Goal: Book appointment/travel/reservation

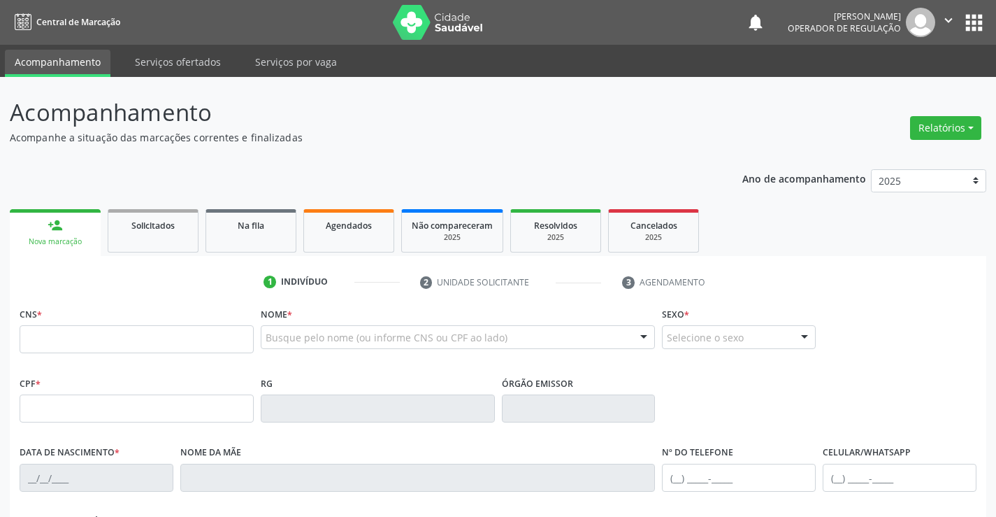
click at [82, 343] on input "text" at bounding box center [137, 339] width 234 height 28
type input "700 8079 6390 8689"
type input "0834529408"
type input "[DATE]"
type input "[PHONE_NUMBER]"
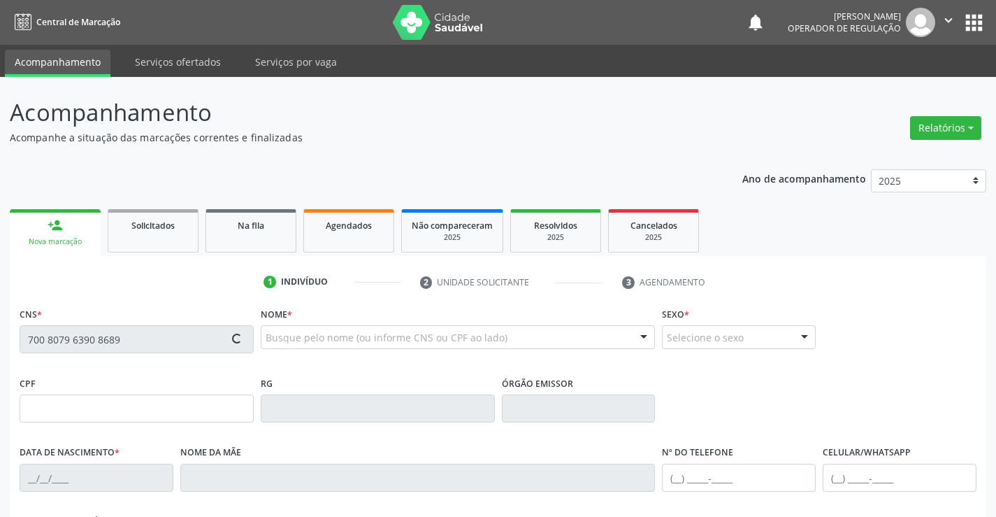
type input "[PHONE_NUMBER]"
type input "002.708.385-38"
type input "S/N"
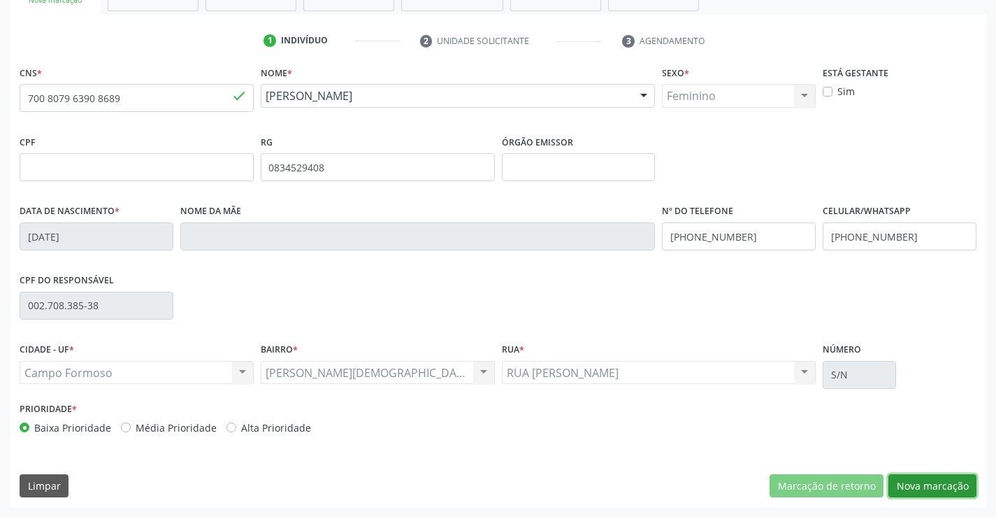
click at [921, 486] on button "Nova marcação" at bounding box center [932, 486] width 88 height 24
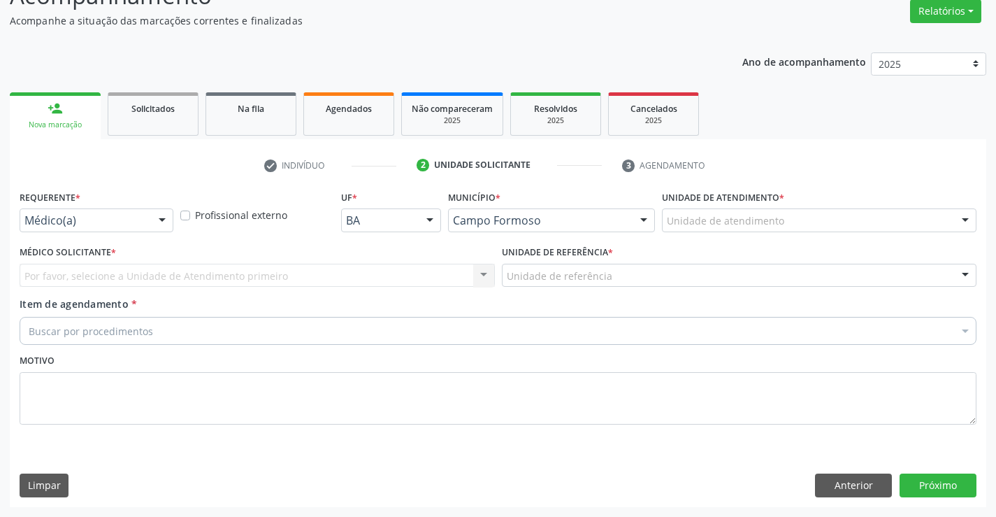
scroll to position [117, 0]
click at [129, 210] on div "Médico(a)" at bounding box center [97, 220] width 154 height 24
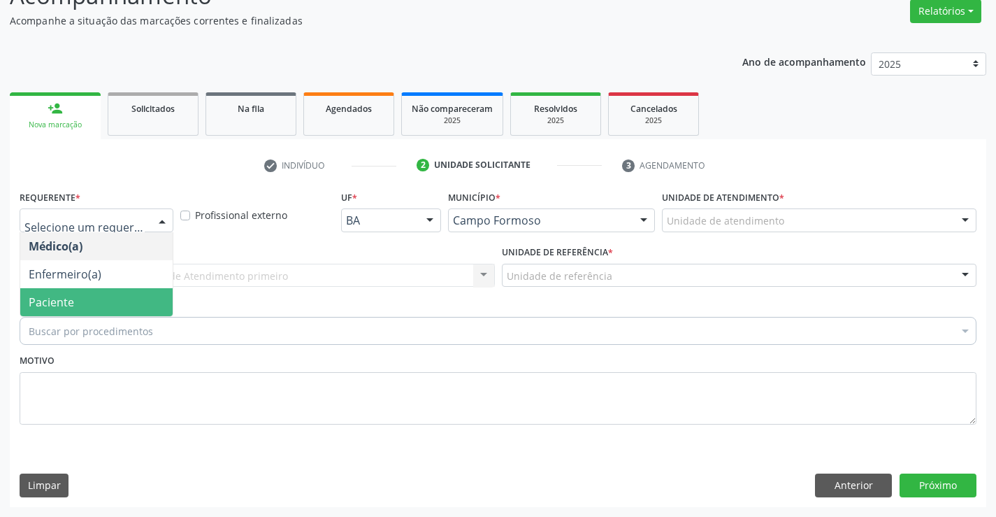
click at [108, 290] on span "Paciente" at bounding box center [96, 302] width 152 height 28
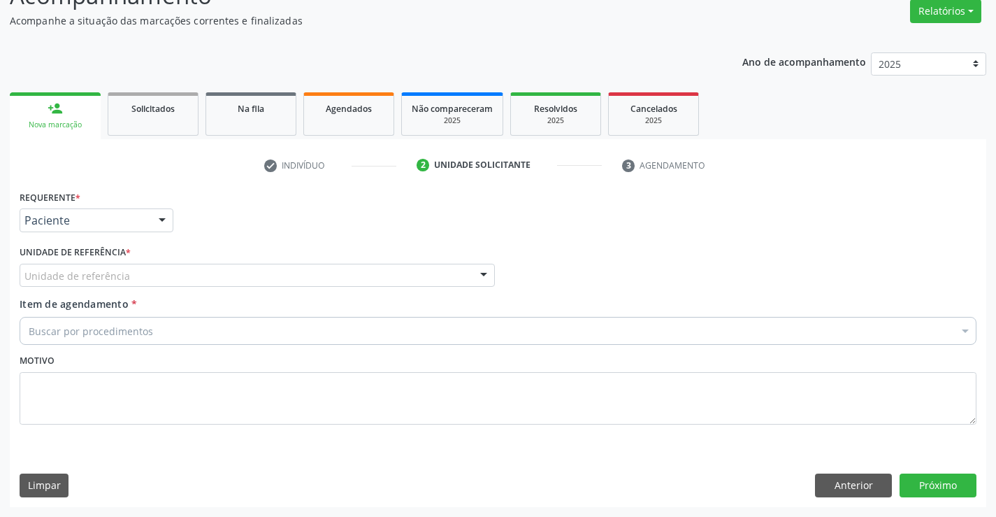
click at [187, 280] on div "Unidade de referência" at bounding box center [257, 276] width 475 height 24
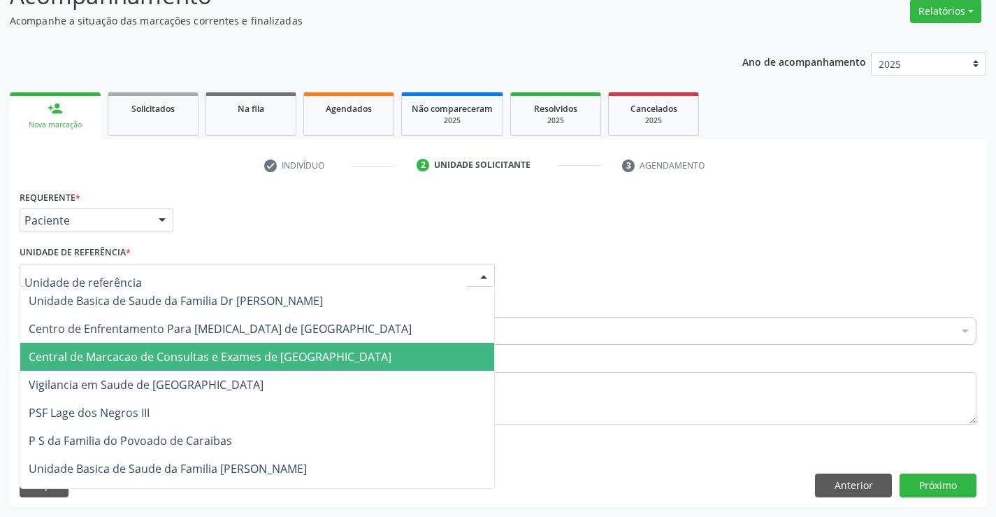
click at [194, 354] on span "Central de Marcacao de Consultas e Exames de [GEOGRAPHIC_DATA]" at bounding box center [210, 356] width 363 height 15
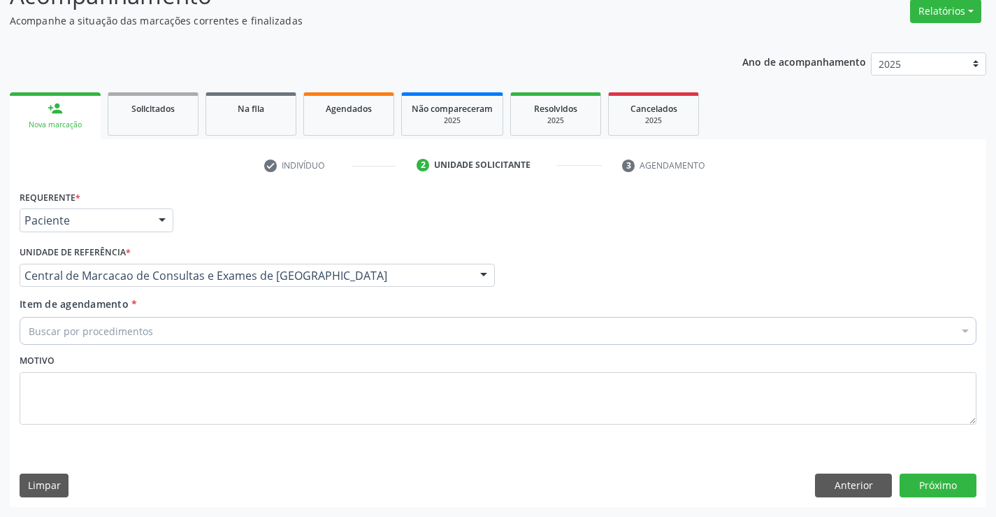
click at [208, 339] on div "Buscar por procedimentos" at bounding box center [498, 331] width 957 height 28
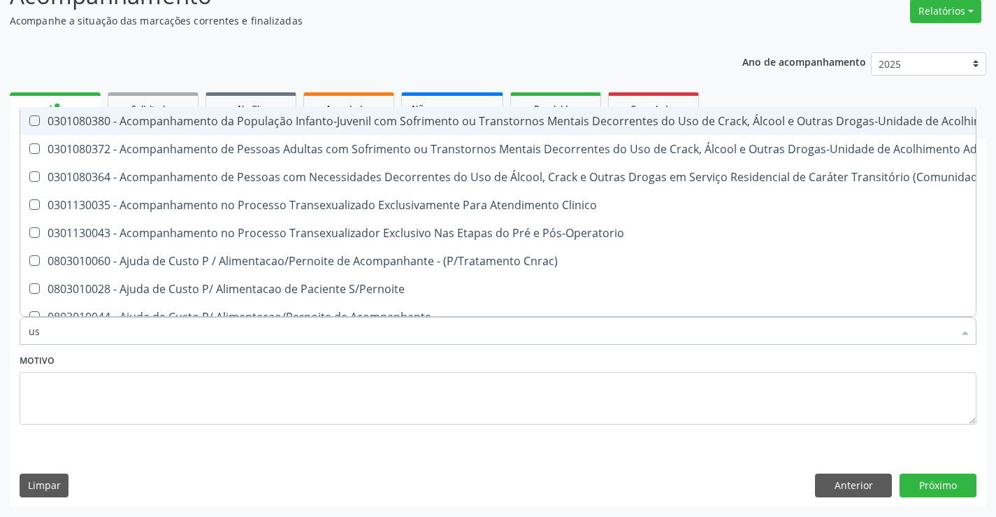
type input "usg"
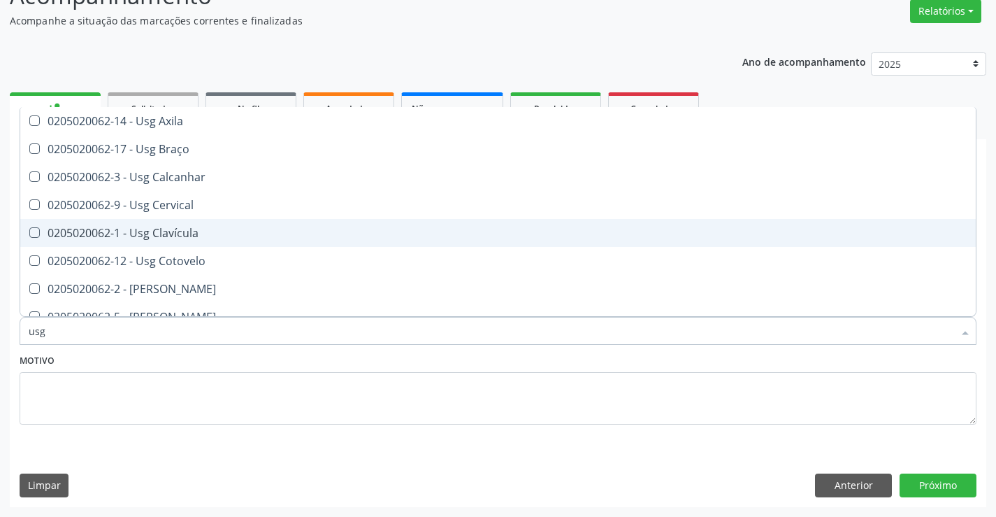
scroll to position [70, 0]
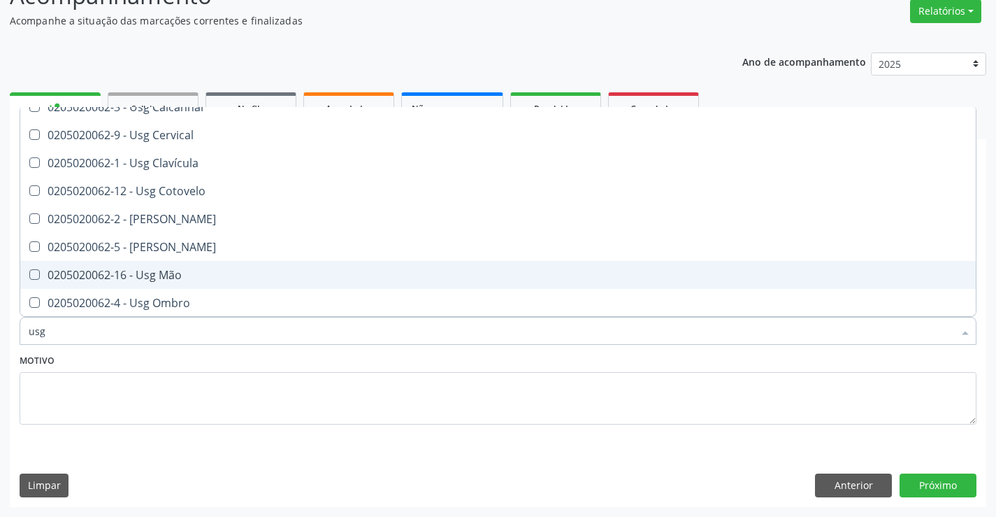
click at [163, 280] on div "0205020062-16 - Usg Mão" at bounding box center [498, 274] width 939 height 11
checkbox Mão "true"
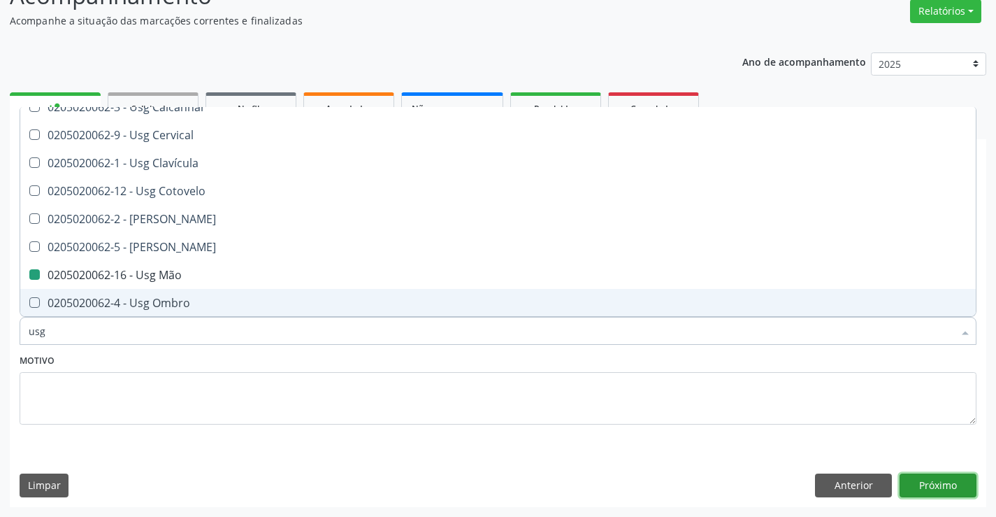
click at [925, 491] on button "Próximo" at bounding box center [938, 485] width 77 height 24
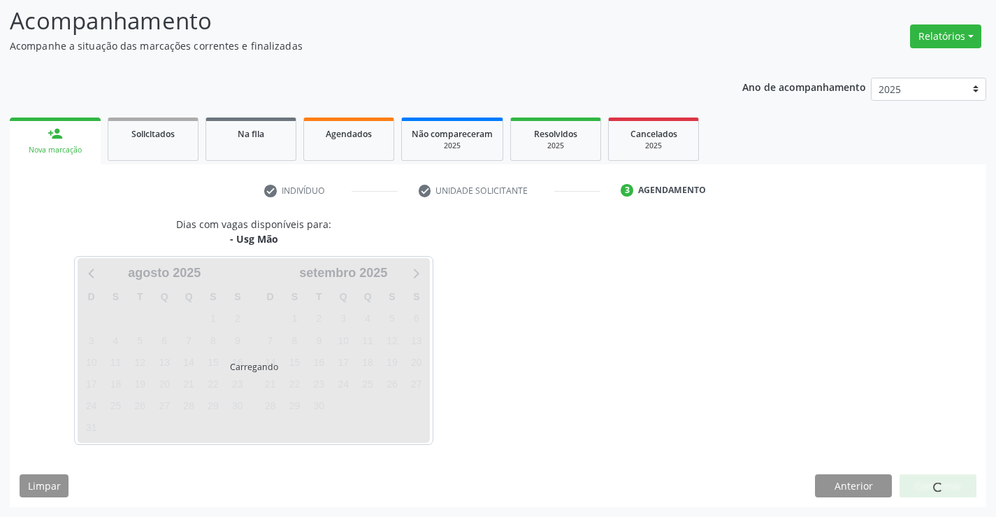
scroll to position [0, 0]
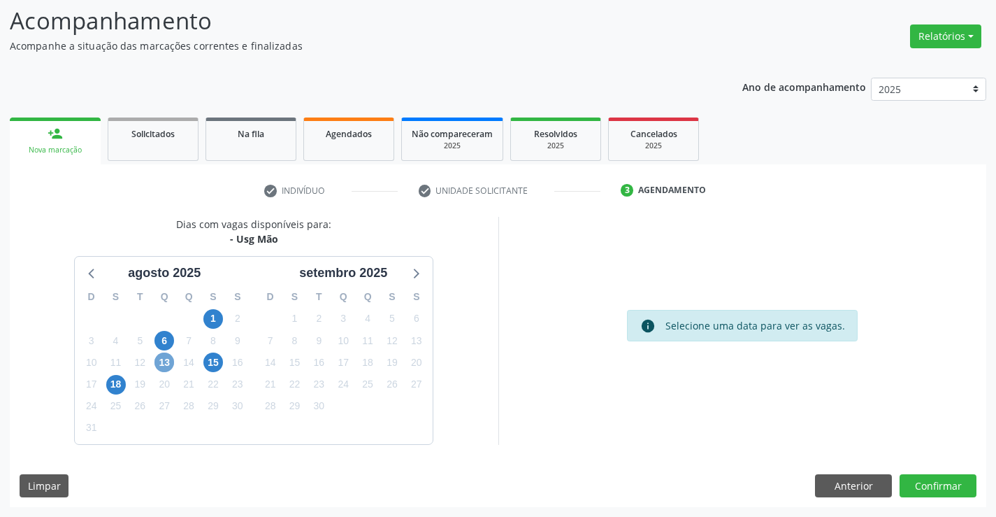
click at [161, 361] on span "13" at bounding box center [164, 362] width 20 height 20
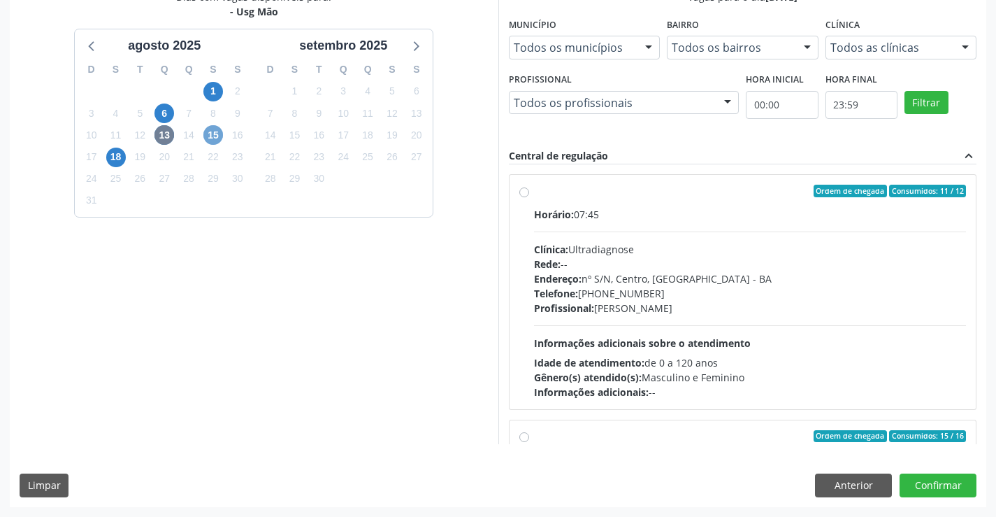
click at [215, 136] on span "15" at bounding box center [213, 135] width 20 height 20
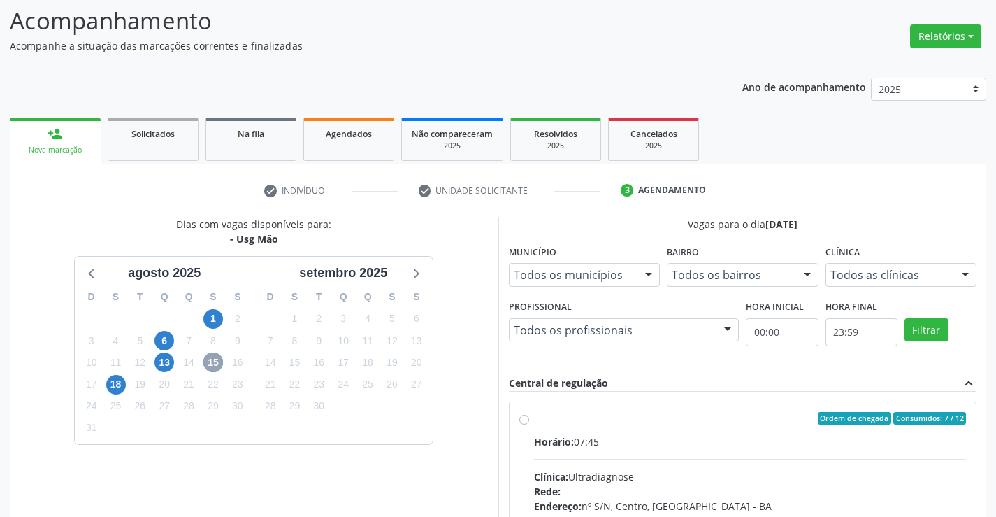
scroll to position [294, 0]
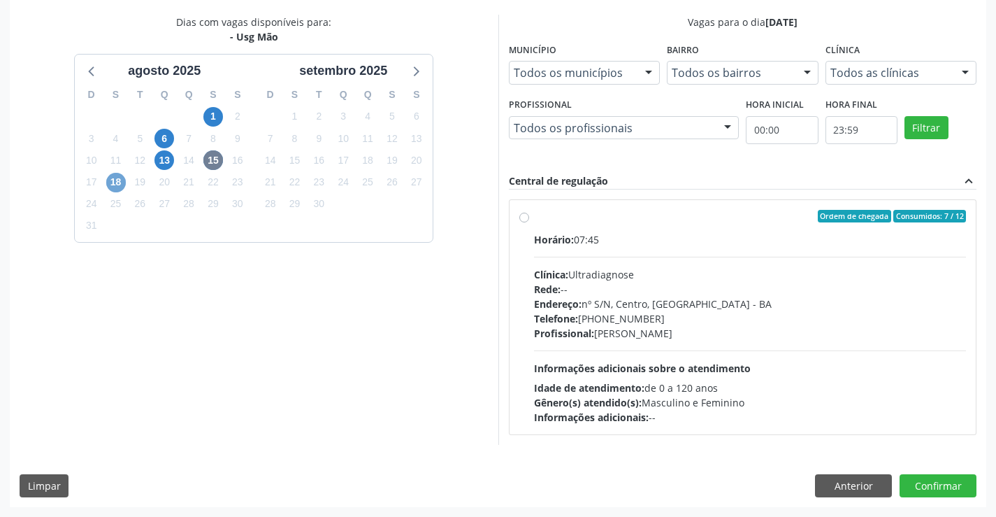
click at [119, 186] on span "18" at bounding box center [116, 183] width 20 height 20
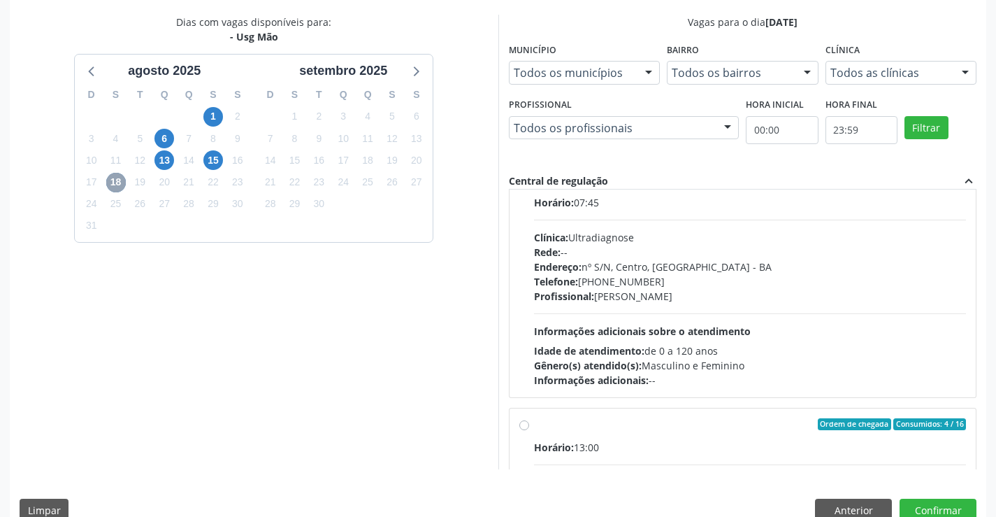
scroll to position [0, 0]
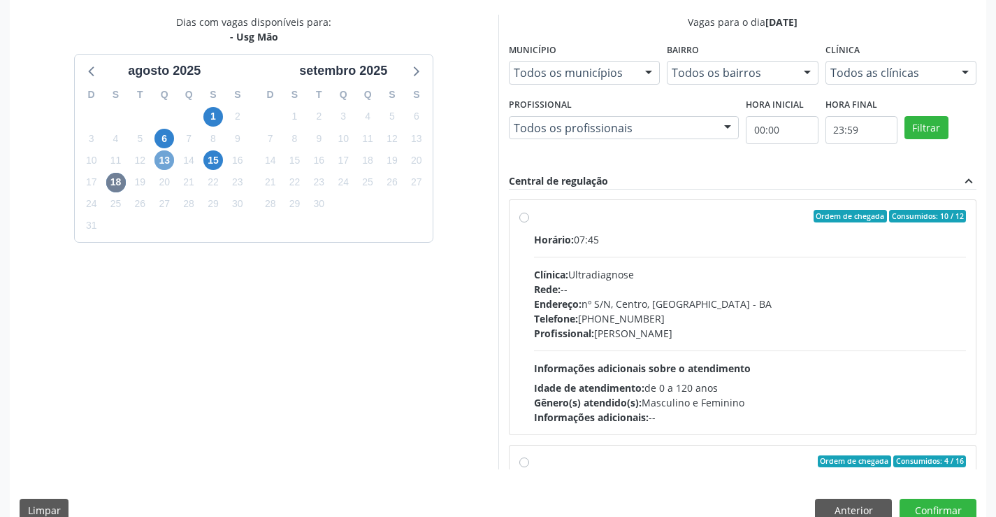
click at [174, 160] on span "13" at bounding box center [164, 160] width 20 height 20
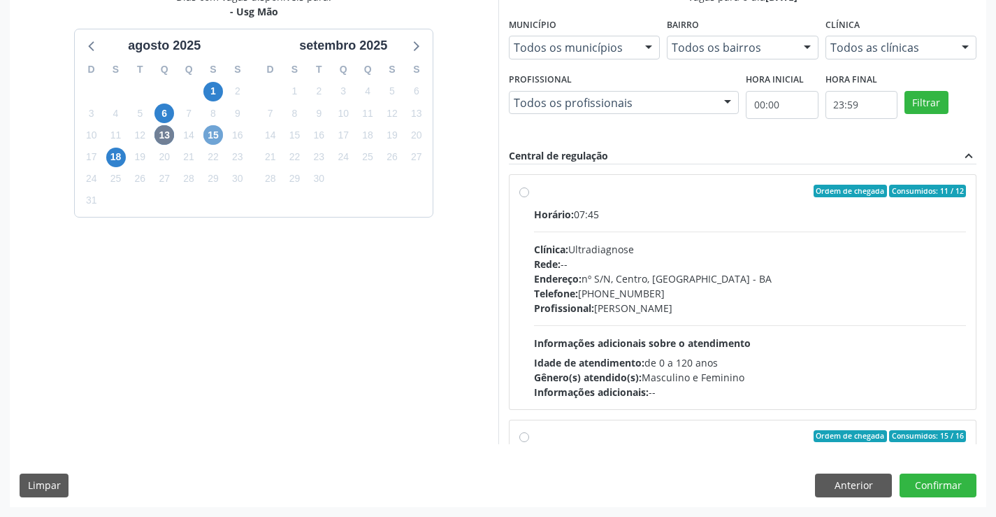
click at [217, 135] on span "15" at bounding box center [213, 135] width 20 height 20
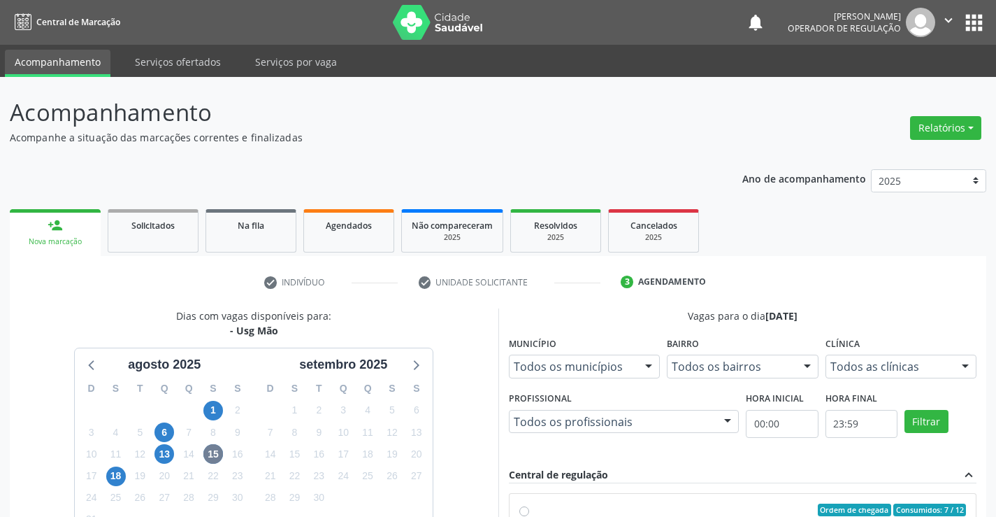
click at [50, 221] on div "person_add" at bounding box center [55, 224] width 15 height 15
